Goal: Task Accomplishment & Management: Manage account settings

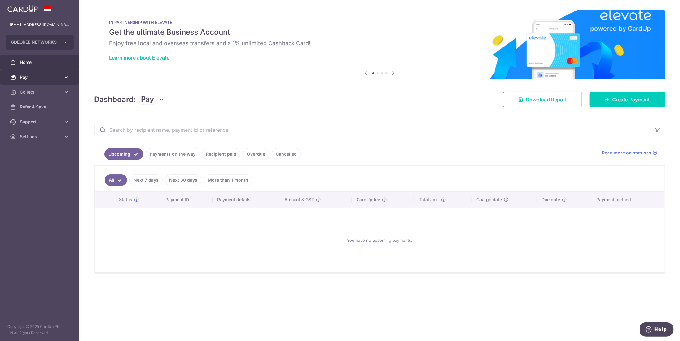
click at [39, 79] on span "Pay" at bounding box center [40, 77] width 41 height 6
click at [39, 105] on span "Recipients" at bounding box center [40, 107] width 41 height 6
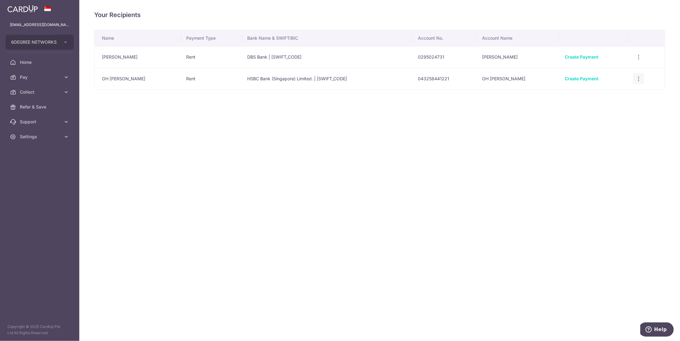
click at [635, 77] on icon "button" at bounding box center [638, 79] width 7 height 7
click at [605, 94] on span "View/Edit" at bounding box center [617, 95] width 42 height 7
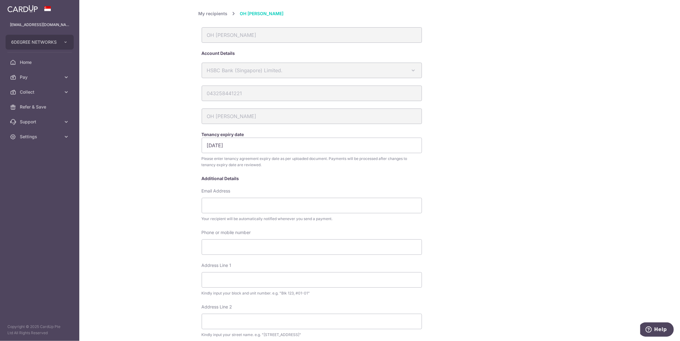
click at [207, 12] on link "My recipients" at bounding box center [213, 13] width 29 height 7
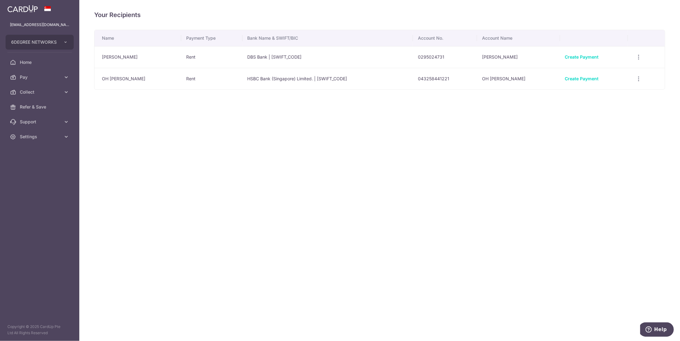
click at [350, 23] on div "Your Recipients Name Payment Type Bank Name & SWIFT/BIC Account No. Account Nam…" at bounding box center [379, 170] width 600 height 341
click at [395, 144] on div "Your Recipients Name Payment Type Bank Name & SWIFT/BIC Account No. Account Nam…" at bounding box center [379, 170] width 600 height 341
click at [186, 138] on div "Your Recipients Name Payment Type Bank Name & SWIFT/BIC Account No. Account Nam…" at bounding box center [379, 170] width 600 height 341
click at [261, 15] on h4 "Your Recipients" at bounding box center [379, 15] width 571 height 10
click at [260, 133] on div "Your Recipients Name Payment Type Bank Name & SWIFT/BIC Account No. Account Nam…" at bounding box center [379, 170] width 600 height 341
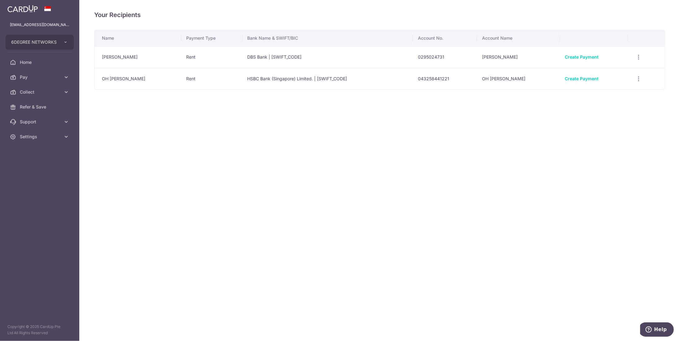
click at [422, 145] on div "Your Recipients Name Payment Type Bank Name & SWIFT/BIC Account No. Account Nam…" at bounding box center [379, 170] width 600 height 341
click at [390, 117] on div "Your Recipients Name Payment Type Bank Name & SWIFT/BIC Account No. Account Nam…" at bounding box center [379, 170] width 600 height 341
click at [69, 76] on icon at bounding box center [66, 77] width 6 height 6
click at [42, 138] on span "Cards" at bounding box center [40, 136] width 41 height 6
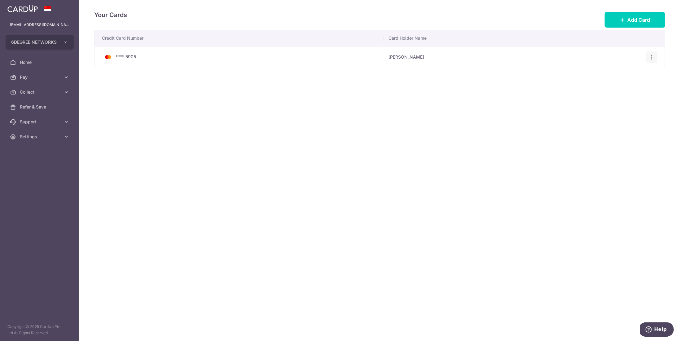
click at [652, 58] on icon "button" at bounding box center [651, 57] width 7 height 7
click at [510, 95] on div "Credit Card Number Card Holder Name **** 5905 Gerald Lee View/Edit Delete" at bounding box center [379, 68] width 571 height 77
click at [653, 57] on icon "button" at bounding box center [651, 57] width 7 height 7
click at [374, 152] on div "Your Cards Add Card Credit Card Number Card Holder Name **** 5905 Gerald Lee Vi…" at bounding box center [379, 170] width 600 height 341
click at [63, 78] on icon at bounding box center [66, 77] width 6 height 6
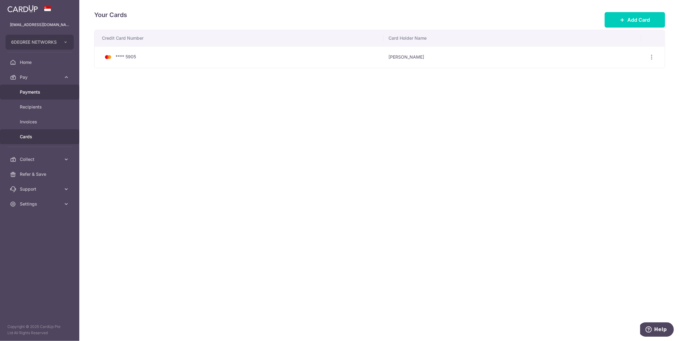
click at [41, 91] on span "Payments" at bounding box center [40, 92] width 41 height 6
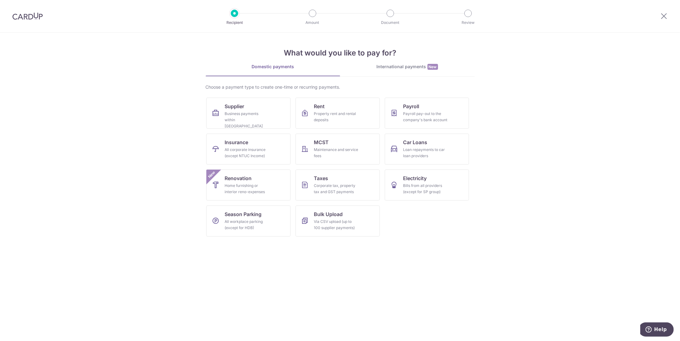
click at [17, 12] on img at bounding box center [27, 15] width 30 height 7
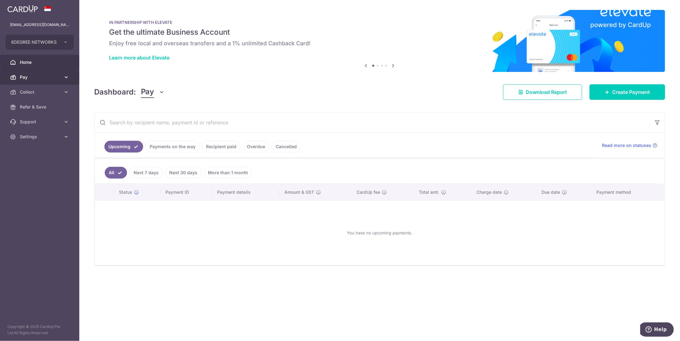
click at [63, 78] on icon at bounding box center [66, 77] width 6 height 6
click at [39, 108] on span "Recipients" at bounding box center [40, 107] width 41 height 6
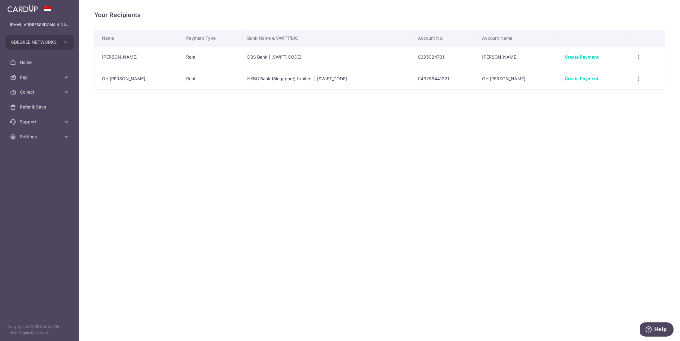
click at [430, 113] on div "Your Recipients Name Payment Type Bank Name & SWIFT/BIC Account No. Account Nam…" at bounding box center [379, 170] width 600 height 341
click at [398, 8] on div "Your Recipients Name Payment Type Bank Name & SWIFT/BIC Account No. Account Nam…" at bounding box center [379, 170] width 600 height 341
click at [264, 148] on div "Your Recipients Name Payment Type Bank Name & SWIFT/BIC Account No. Account Nam…" at bounding box center [379, 170] width 600 height 341
click at [244, 135] on div "Your Recipients Name Payment Type Bank Name & SWIFT/BIC Account No. Account Nam…" at bounding box center [379, 170] width 600 height 341
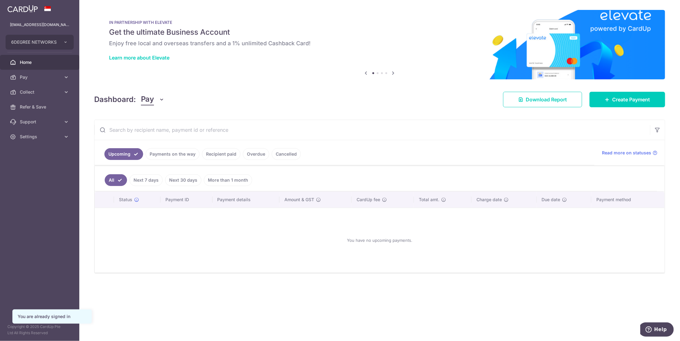
click at [48, 188] on aside "[EMAIL_ADDRESS][DOMAIN_NAME] 6DEGREE NETWORKS Add new company 6DEGREE NETWORKS …" at bounding box center [39, 170] width 79 height 341
click at [62, 41] on button "6DEGREE NETWORKS" at bounding box center [40, 42] width 68 height 15
click at [49, 158] on aside "[EMAIL_ADDRESS][DOMAIN_NAME] 6DEGREE NETWORKS Add new company 6DEGREE NETWORKS …" at bounding box center [39, 170] width 79 height 341
click at [64, 133] on icon at bounding box center [66, 136] width 6 height 6
click at [35, 164] on span "Logout" at bounding box center [40, 166] width 41 height 6
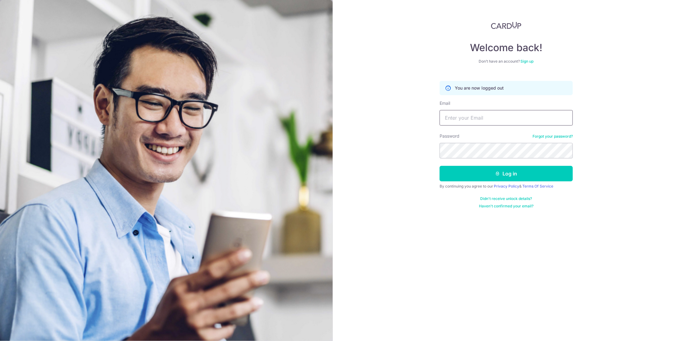
click at [487, 117] on input "Email" at bounding box center [505, 117] width 133 height 15
type input "[EMAIL_ADDRESS][DOMAIN_NAME]"
click at [483, 173] on button "Log in" at bounding box center [505, 173] width 133 height 15
